Goal: Task Accomplishment & Management: Manage account settings

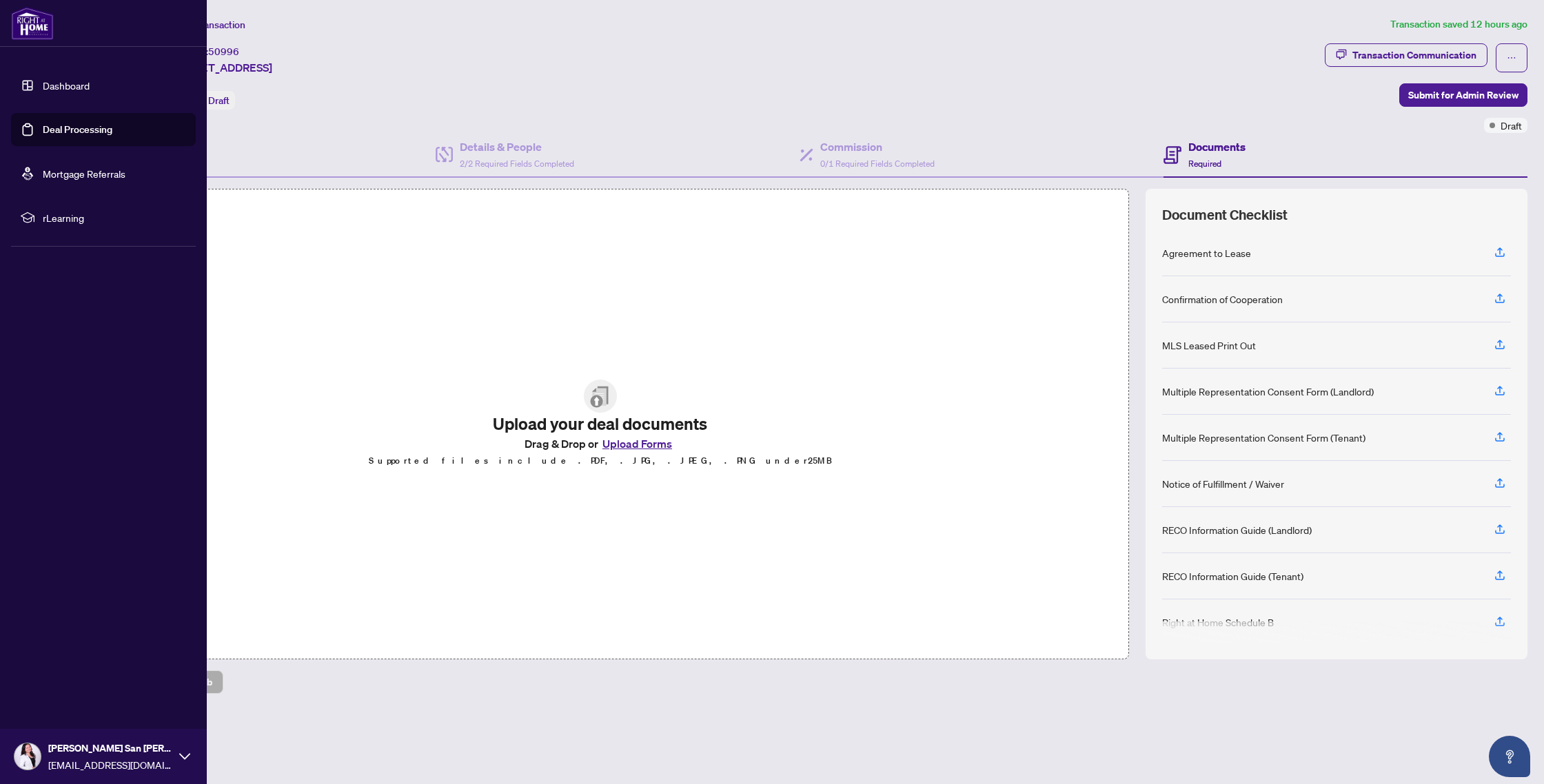
click at [44, 80] on link "Dashboard" at bounding box center [66, 85] width 47 height 12
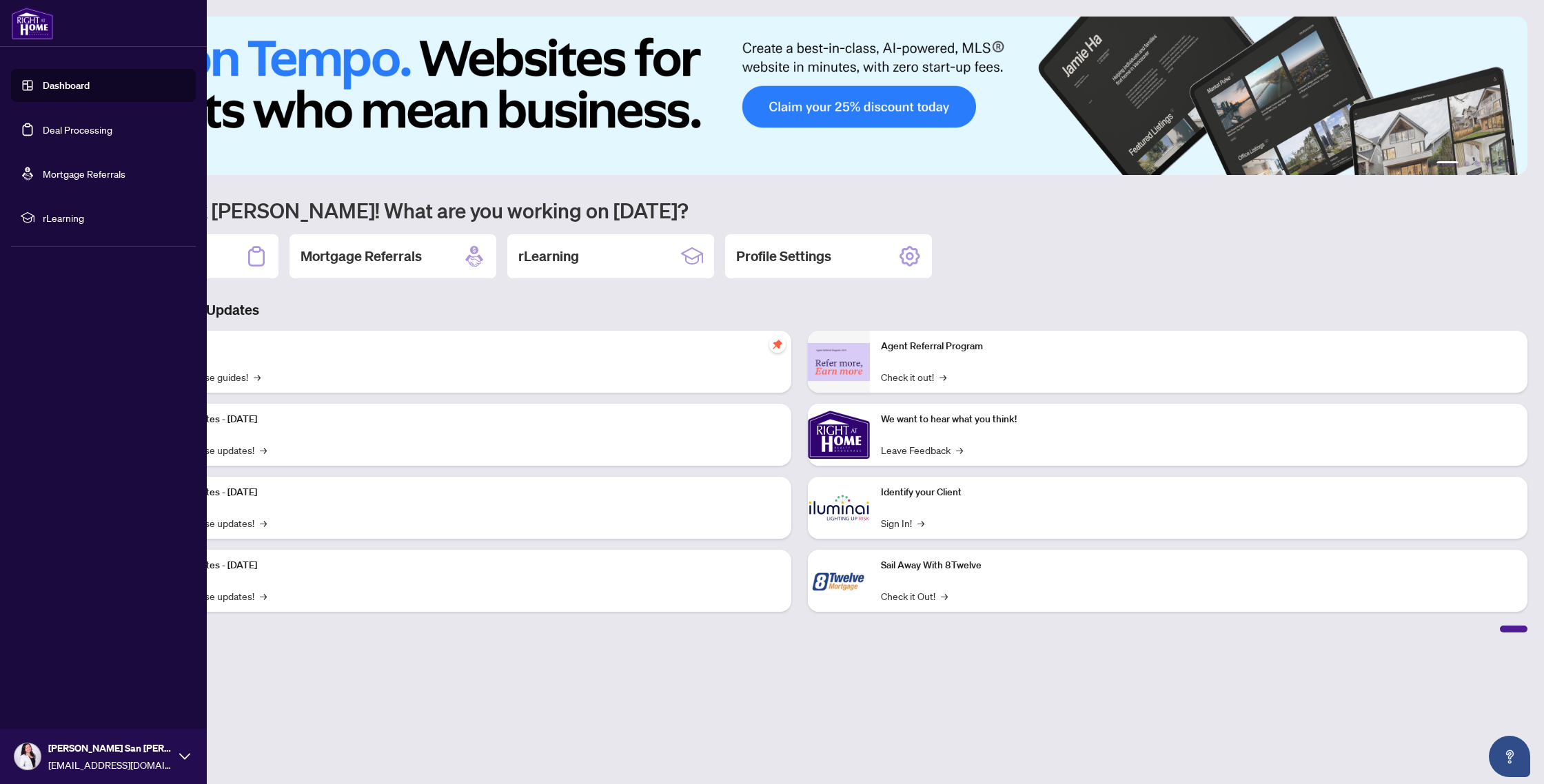
click at [85, 92] on link "Dashboard" at bounding box center [66, 85] width 47 height 12
click at [83, 132] on link "Deal Processing" at bounding box center [77, 129] width 69 height 12
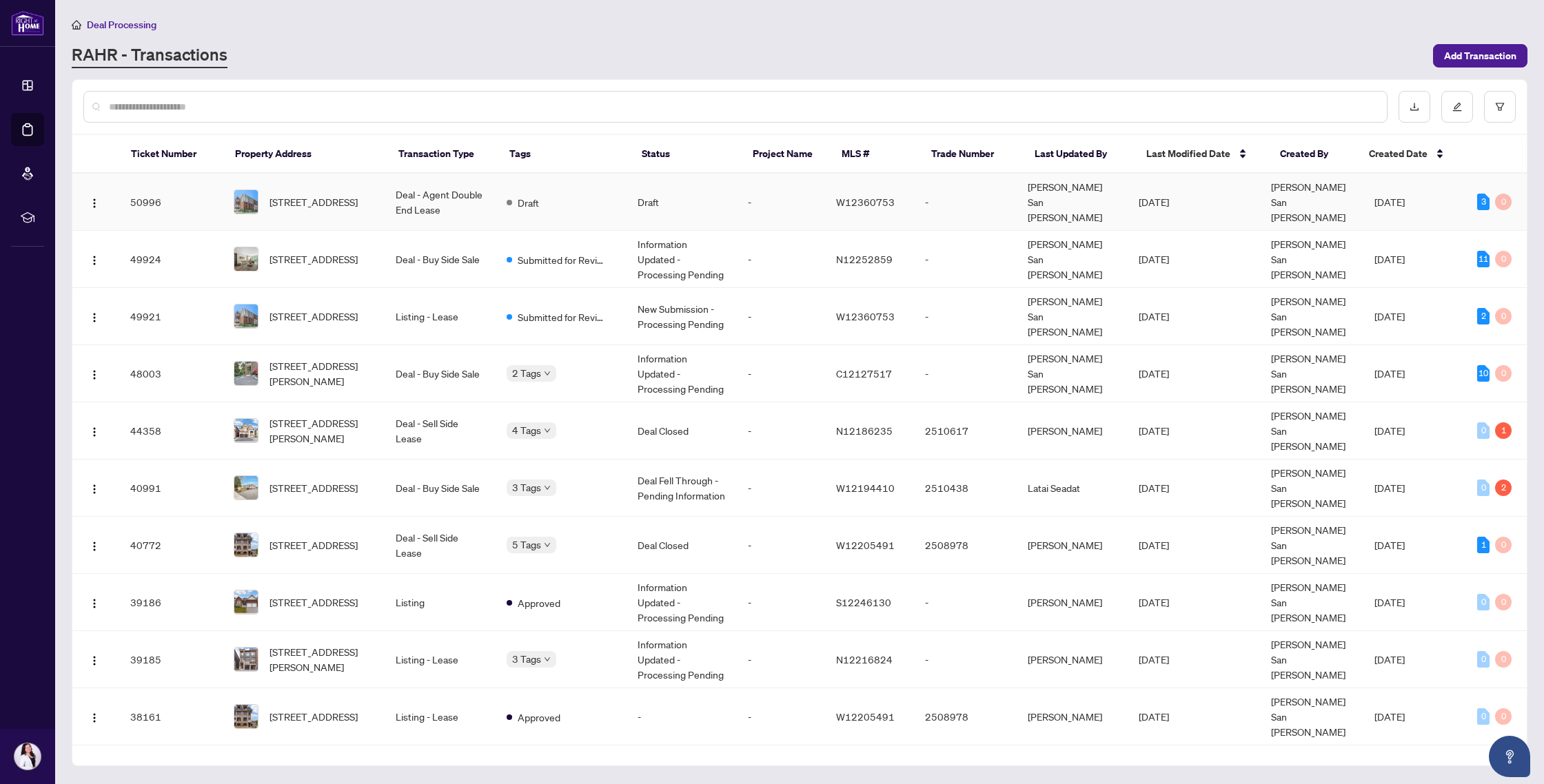
click at [411, 179] on td "Deal - Agent Double End Lease" at bounding box center [439, 202] width 110 height 57
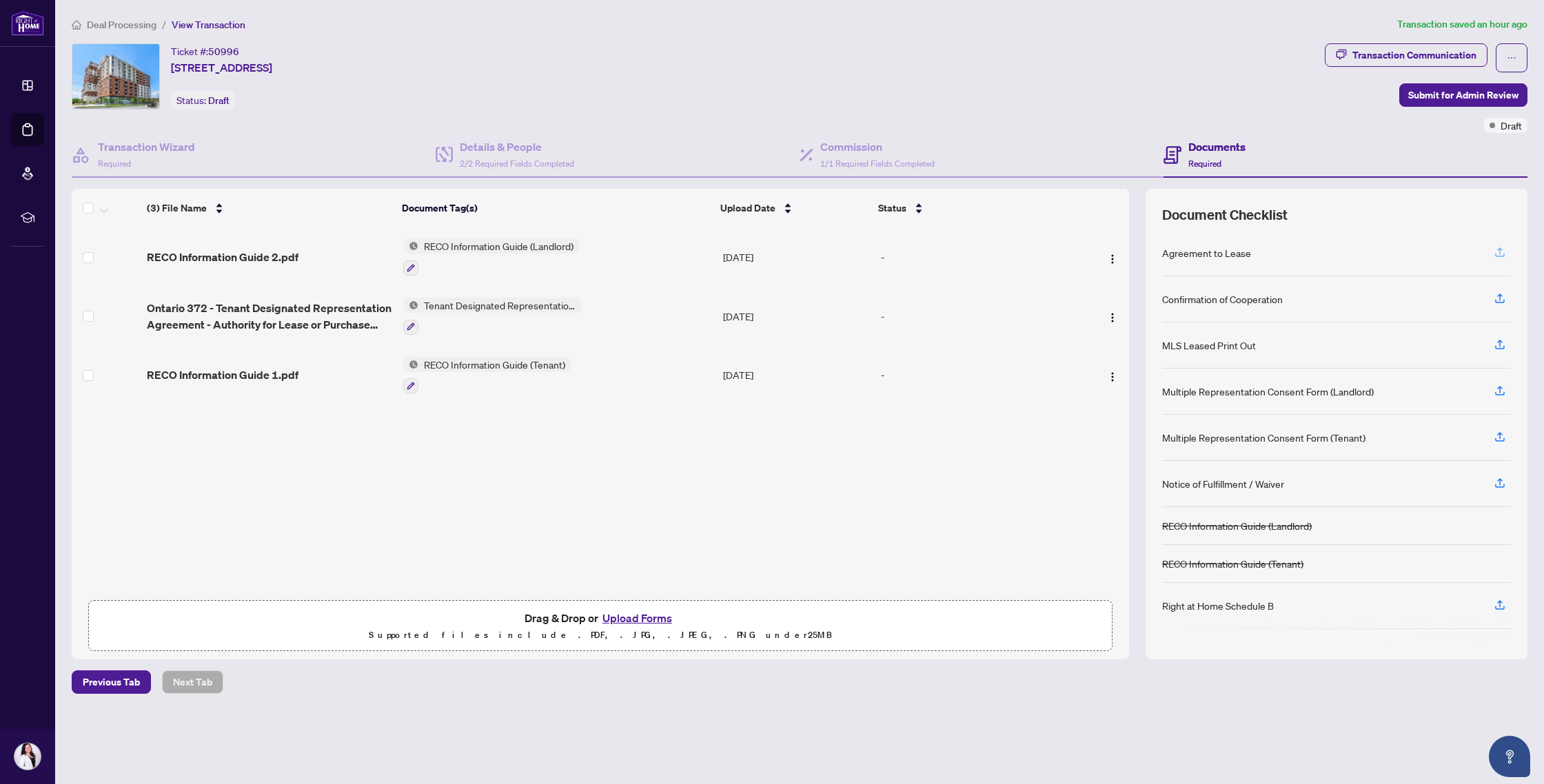
click at [1503, 253] on icon "button" at bounding box center [1500, 255] width 10 height 3
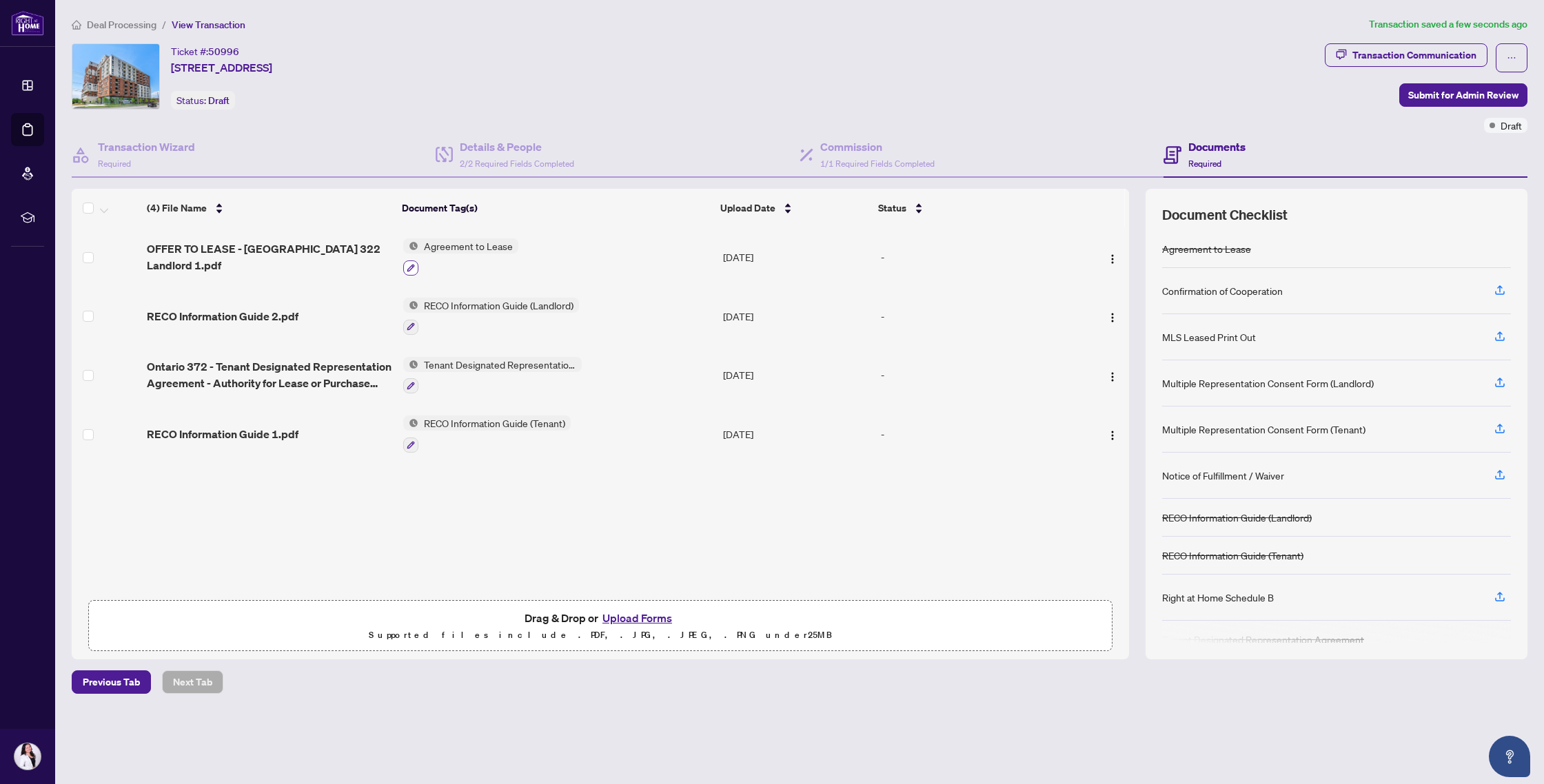
click at [410, 269] on icon "button" at bounding box center [410, 268] width 8 height 8
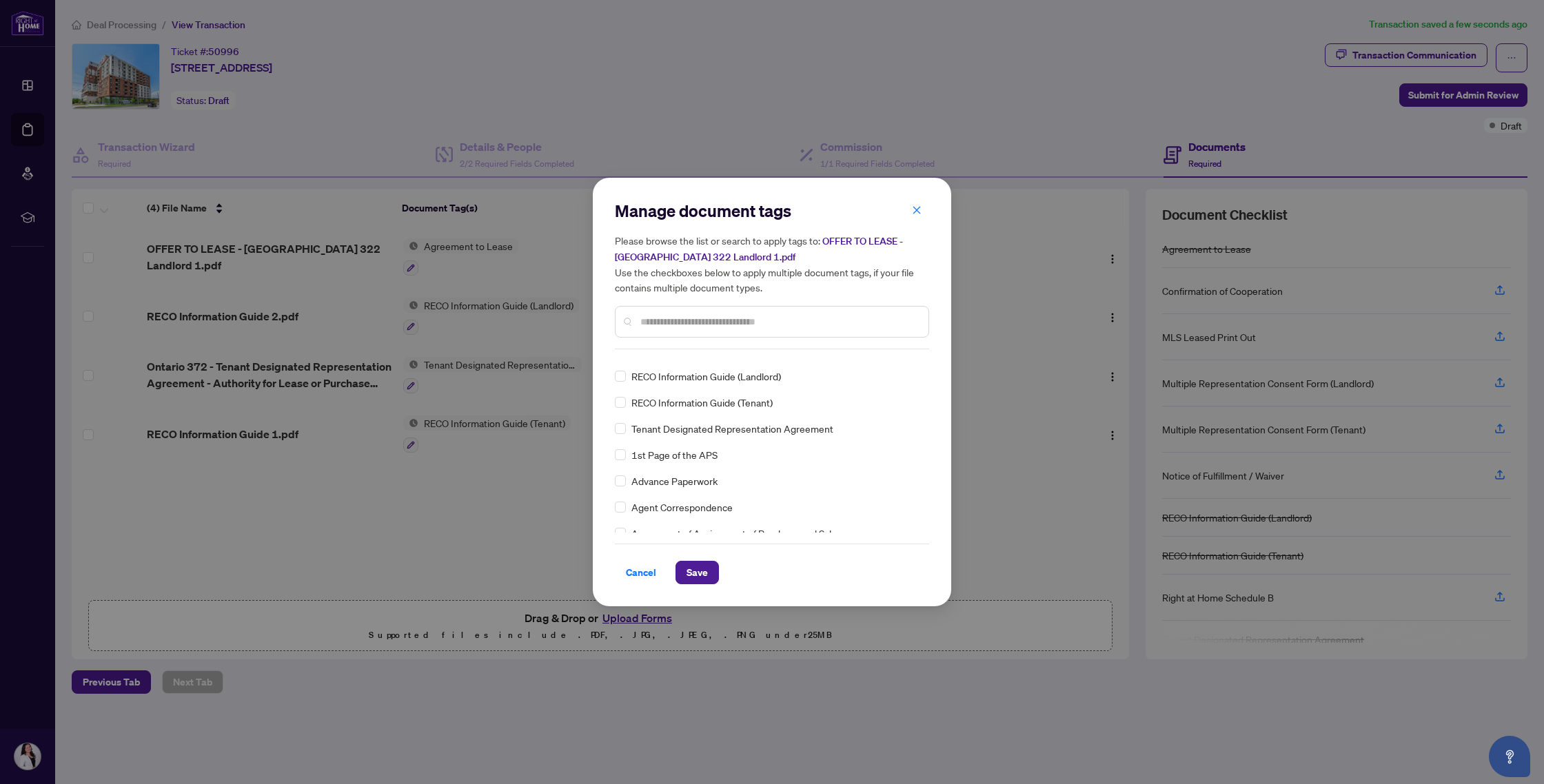
scroll to position [186, 0]
click at [696, 564] on span "Save" at bounding box center [697, 572] width 21 height 22
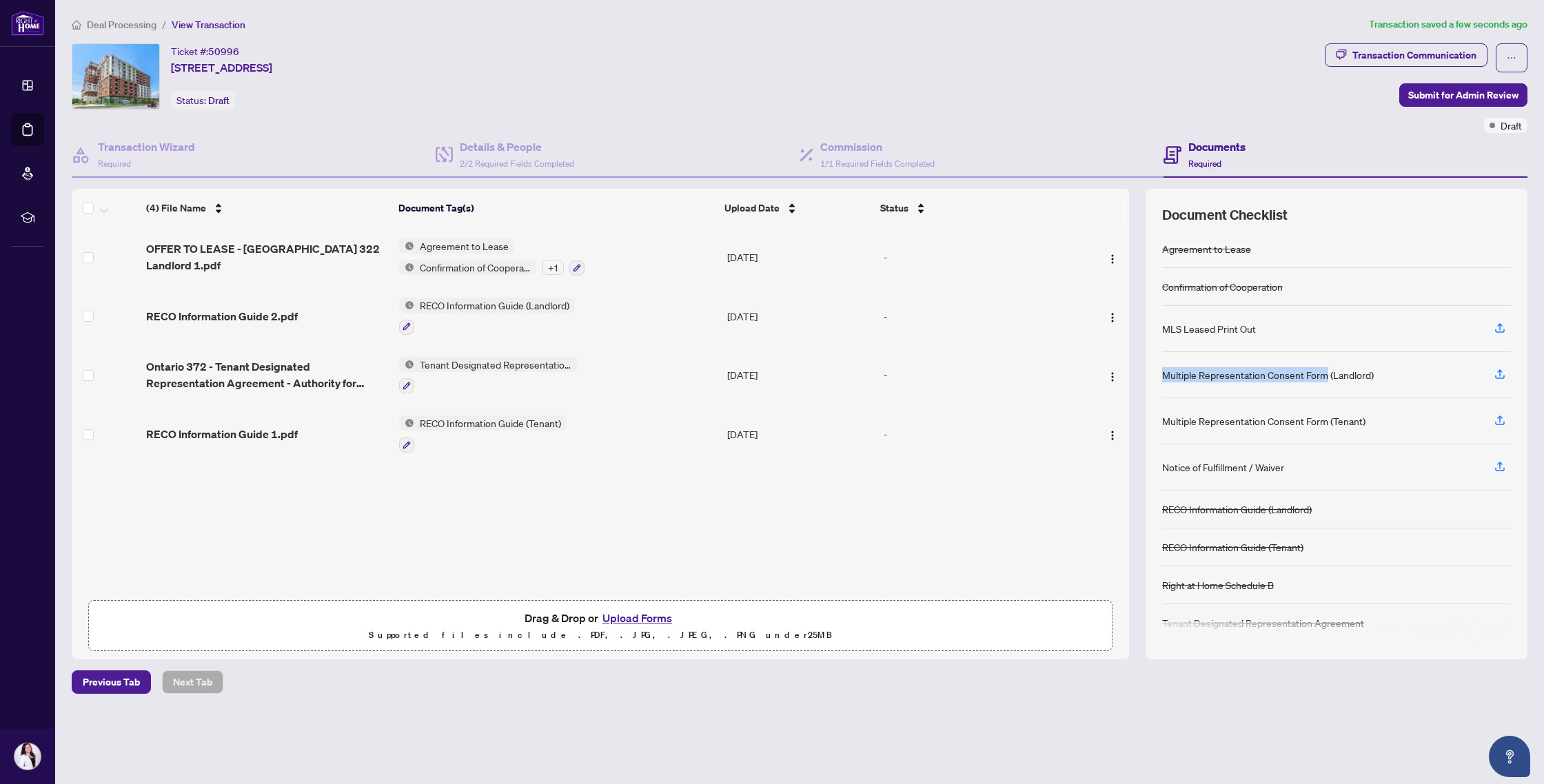
drag, startPoint x: 1164, startPoint y: 374, endPoint x: 1325, endPoint y: 371, distance: 161.0
click at [1326, 371] on div "Multiple Representation Consent Form (Landlord)" at bounding box center [1268, 374] width 212 height 15
copy div "Multiple Representation Consent Form"
click at [290, 245] on span "OFFER TO LEASE - [GEOGRAPHIC_DATA] 322 Landlord 1.pdf" at bounding box center [266, 256] width 242 height 33
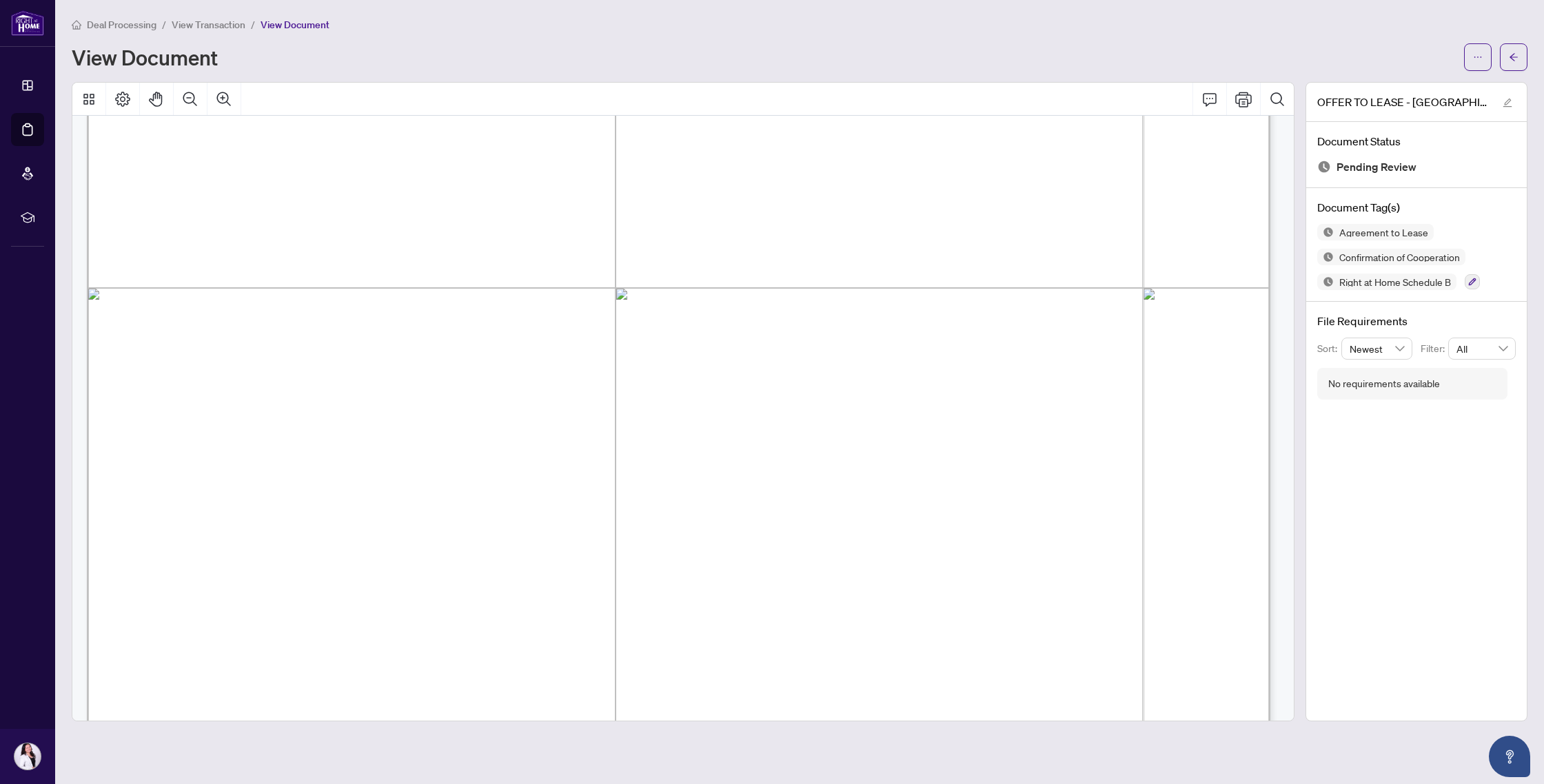
scroll to position [10220, 0]
click at [211, 22] on span "View Transaction" at bounding box center [208, 24] width 74 height 12
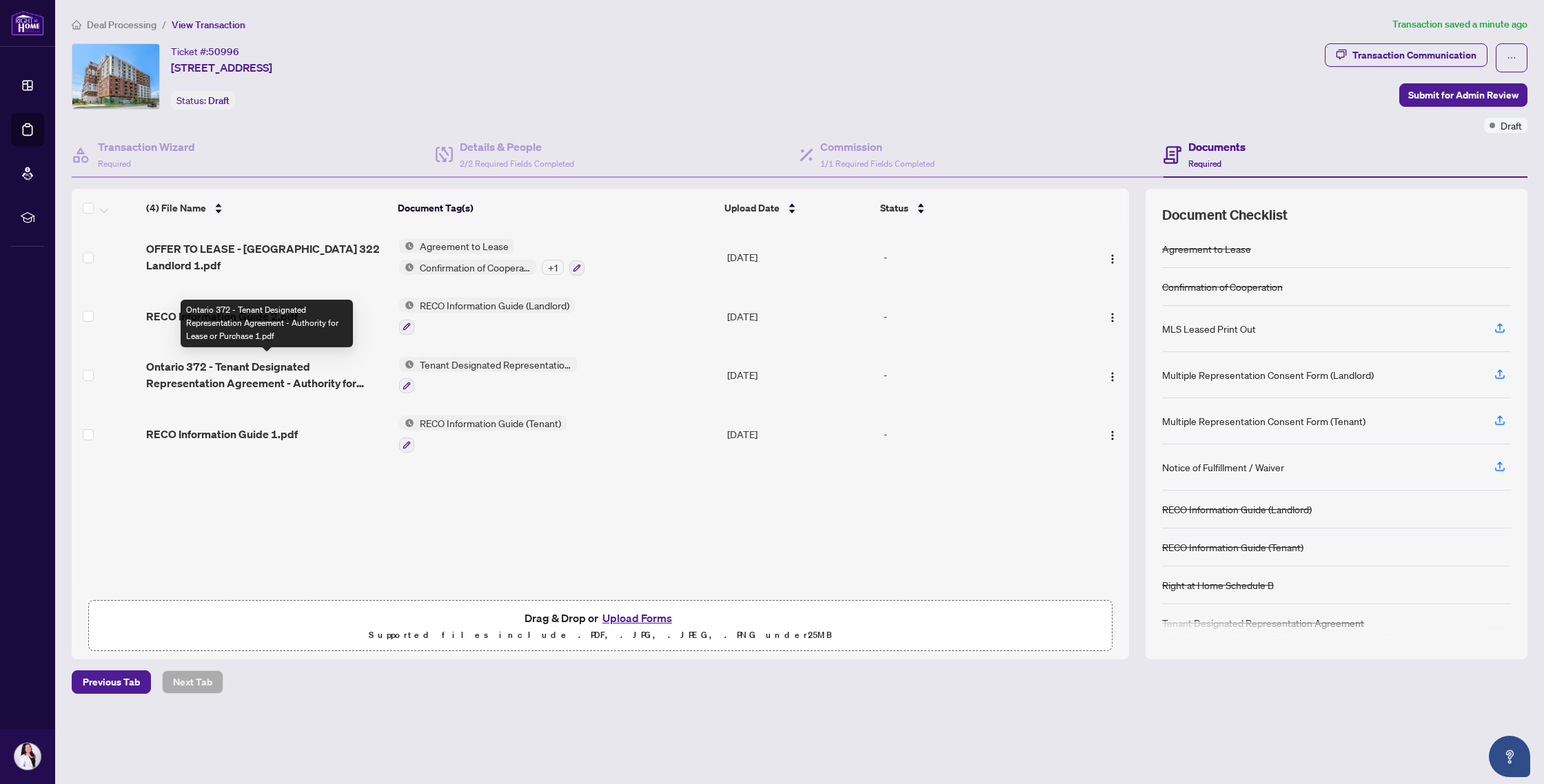
click at [259, 373] on span "Ontario 372 - Tenant Designated Representation Agreement - Authority for Lease …" at bounding box center [266, 374] width 242 height 33
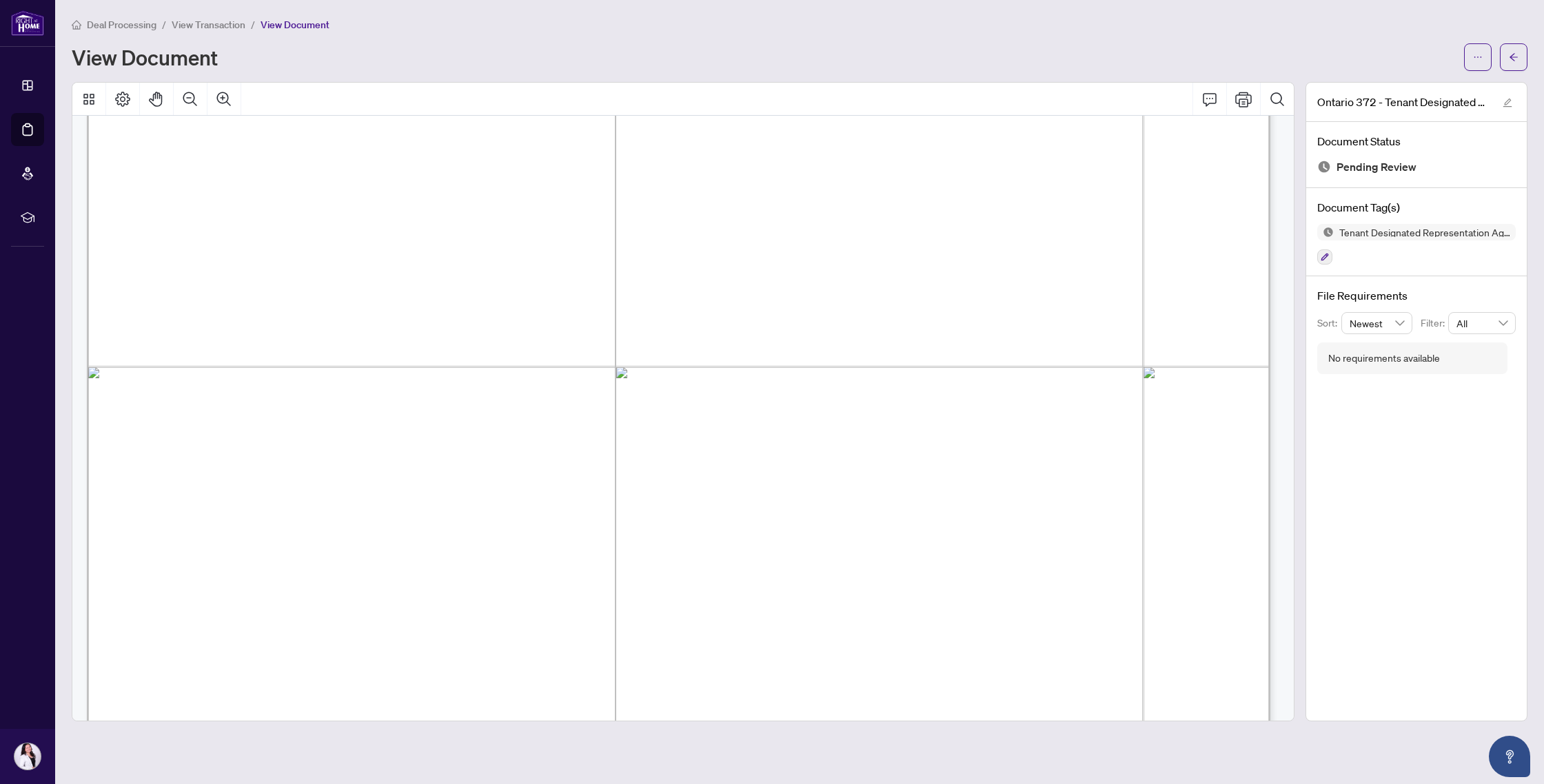
scroll to position [7243, 0]
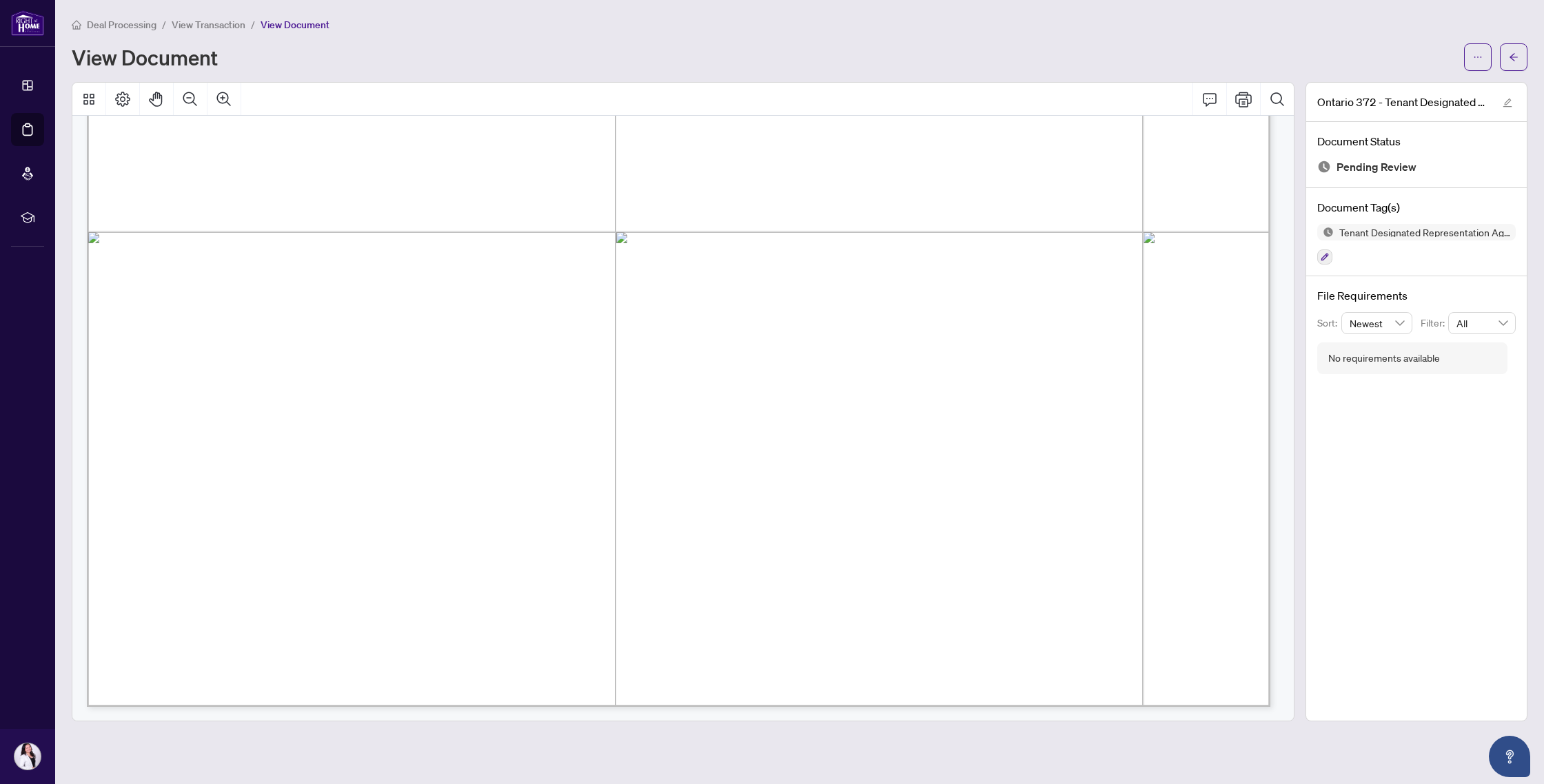
click at [128, 26] on span "Deal Processing" at bounding box center [121, 24] width 69 height 12
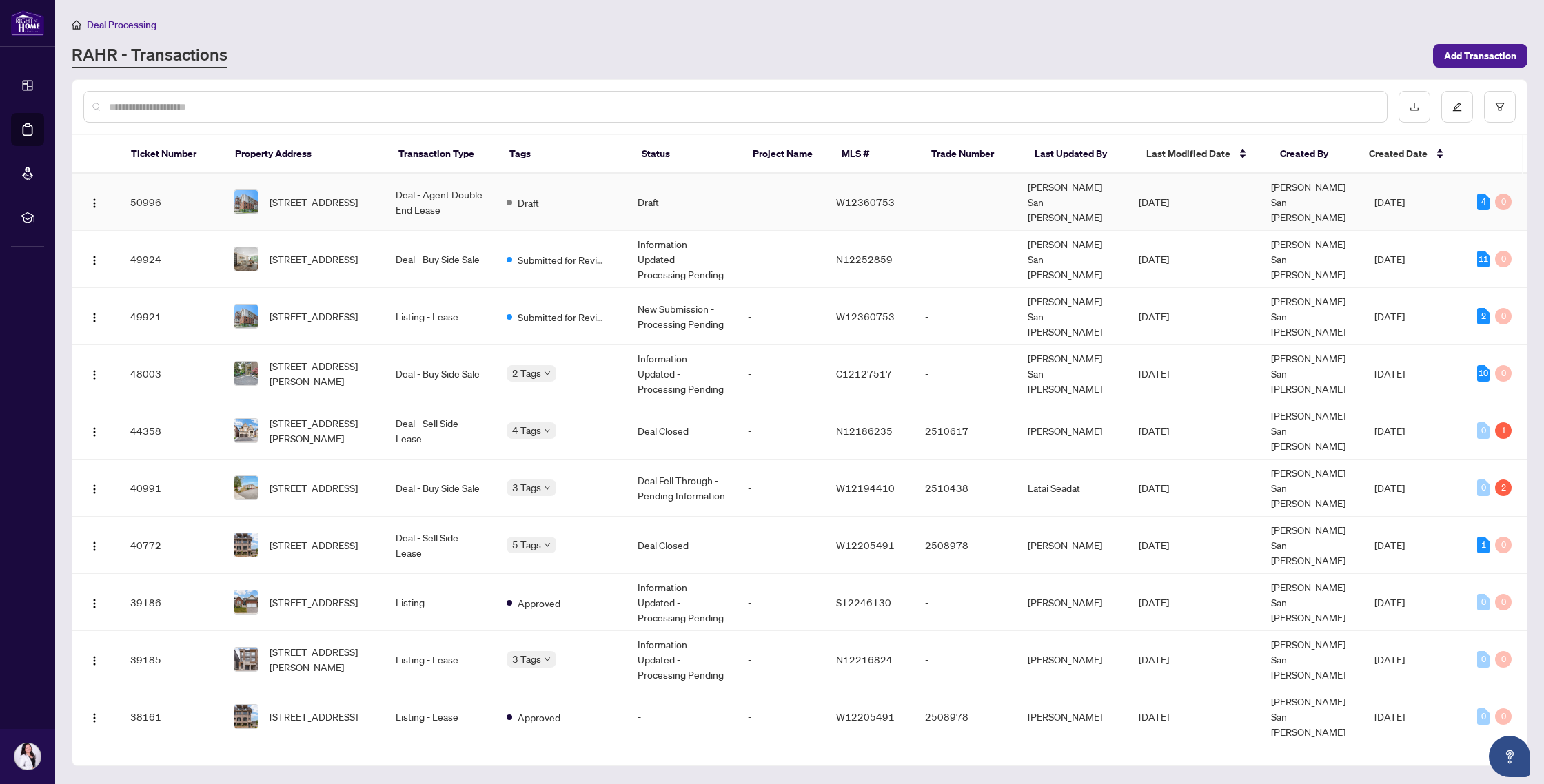
click at [352, 195] on span "[STREET_ADDRESS]" at bounding box center [314, 202] width 88 height 15
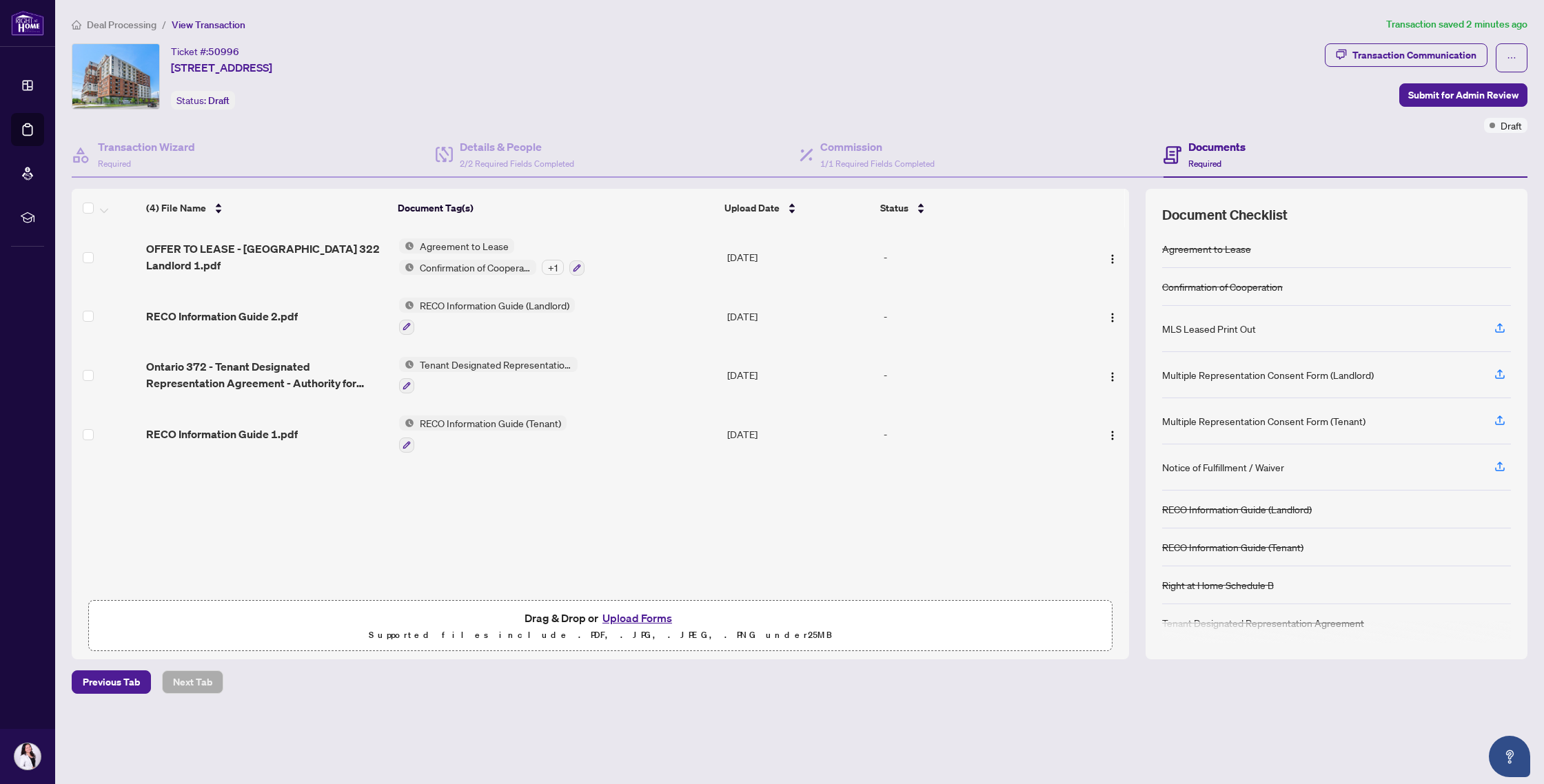
click at [1325, 375] on div "Multiple Representation Consent Form (Landlord)" at bounding box center [1268, 374] width 212 height 15
